Goal: Information Seeking & Learning: Check status

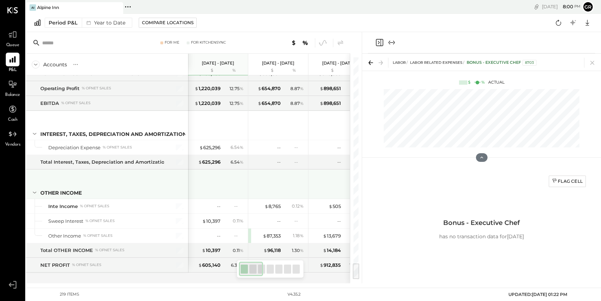
scroll to position [2748, 0]
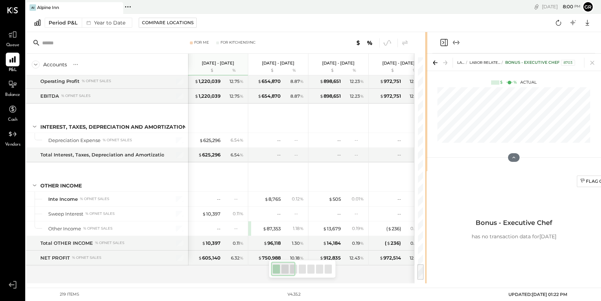
drag, startPoint x: 361, startPoint y: 173, endPoint x: 555, endPoint y: 170, distance: 194.0
click at [555, 170] on div "For Me For KitchenSync Accounts S % GL [DATE] - [DATE] $ % [DATE] - [DATE] $ % …" at bounding box center [313, 157] width 575 height 251
drag, startPoint x: 426, startPoint y: 164, endPoint x: 478, endPoint y: 167, distance: 52.0
click at [478, 167] on div "For Me For KitchenSync Accounts S % GL [DATE] - [DATE] $ % [DATE] - [DATE] $ % …" at bounding box center [313, 157] width 575 height 251
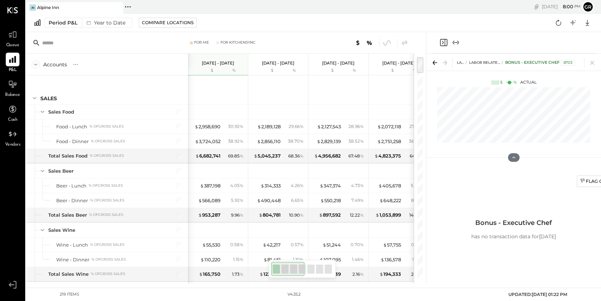
click at [14, 62] on icon at bounding box center [12, 59] width 9 height 9
